Goal: Subscribe to service/newsletter

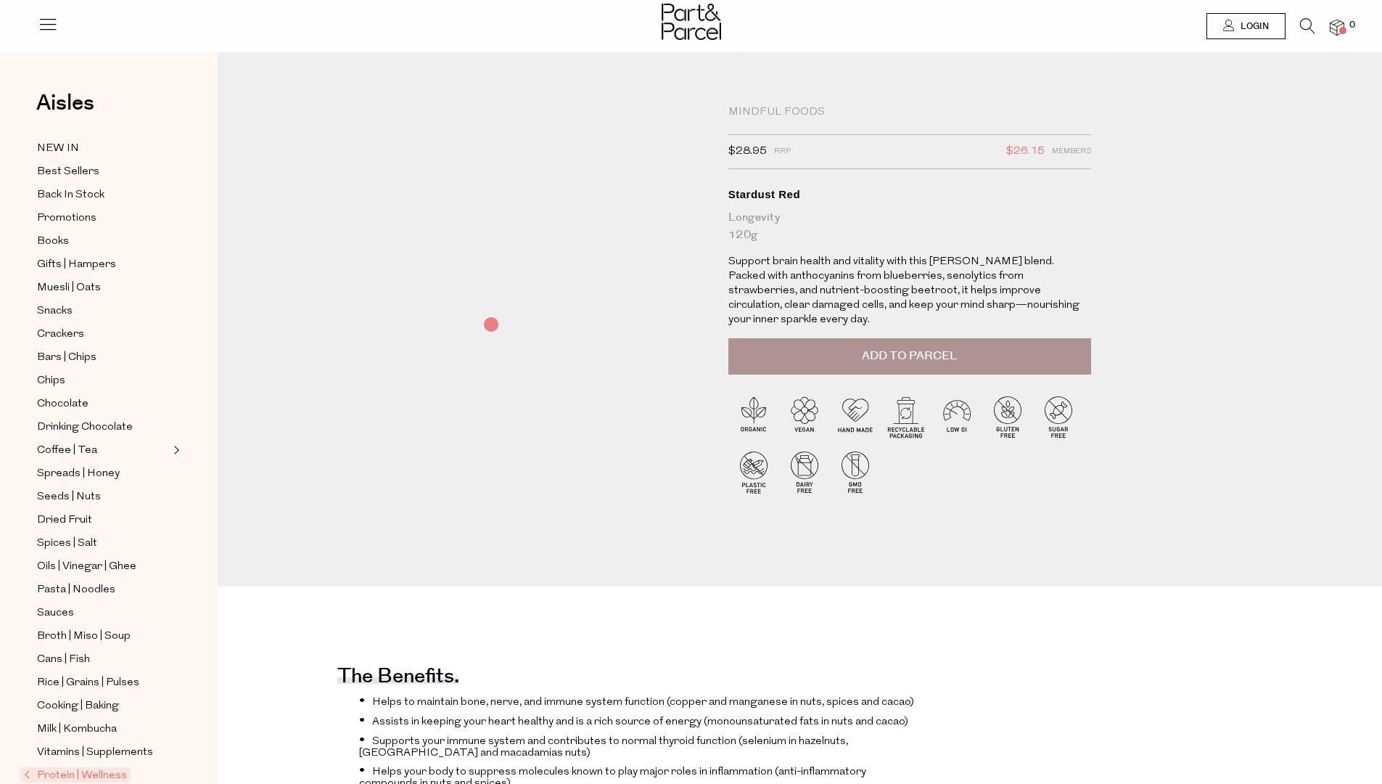
scroll to position [1224, 0]
